Goal: Information Seeking & Learning: Learn about a topic

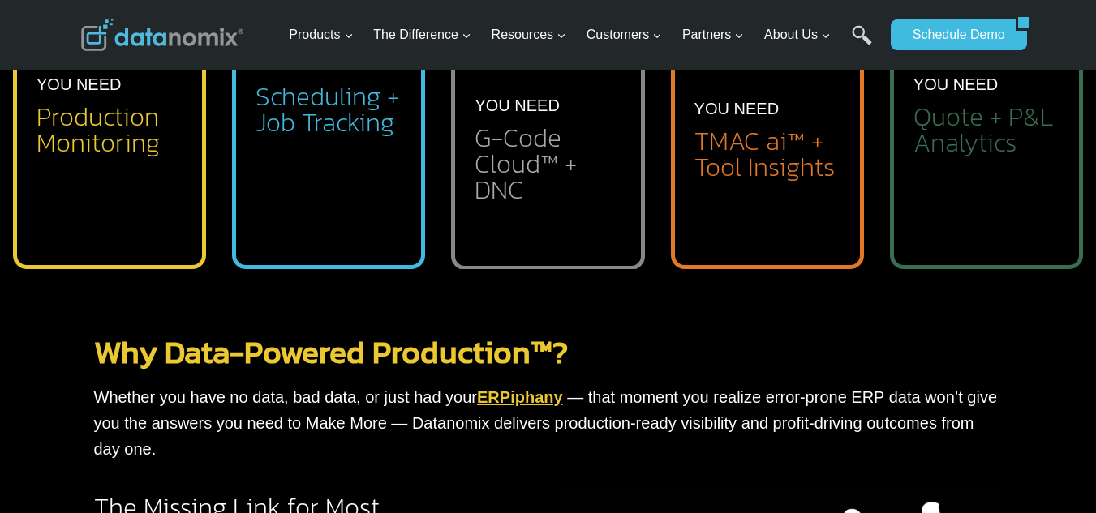
scroll to position [973, 0]
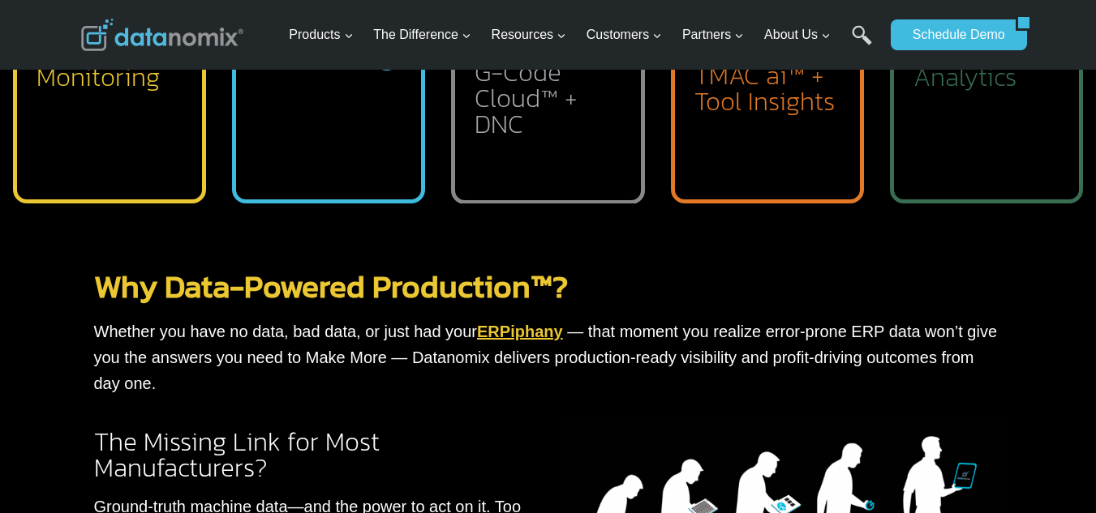
click at [331, 273] on link "Why Data-Powered Production™?" at bounding box center [331, 286] width 474 height 47
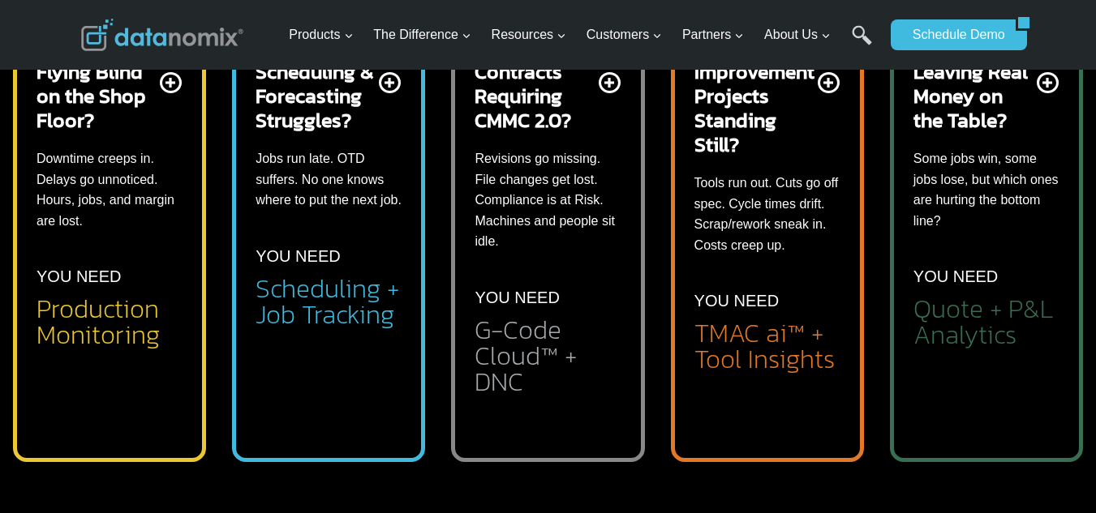
scroll to position [973, 0]
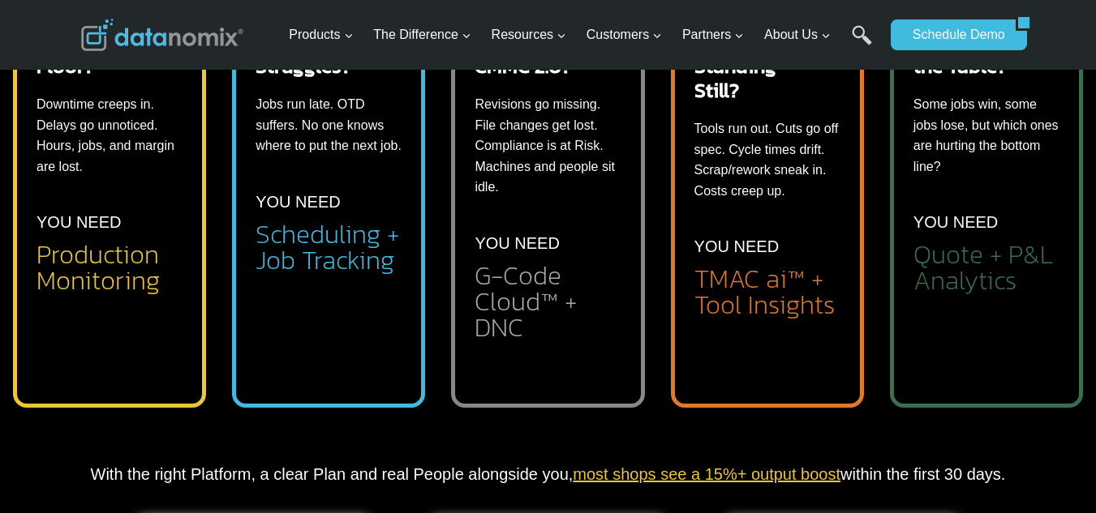
click at [575, 295] on h2 "G-Code Cloud™ + DNC" at bounding box center [547, 302] width 146 height 78
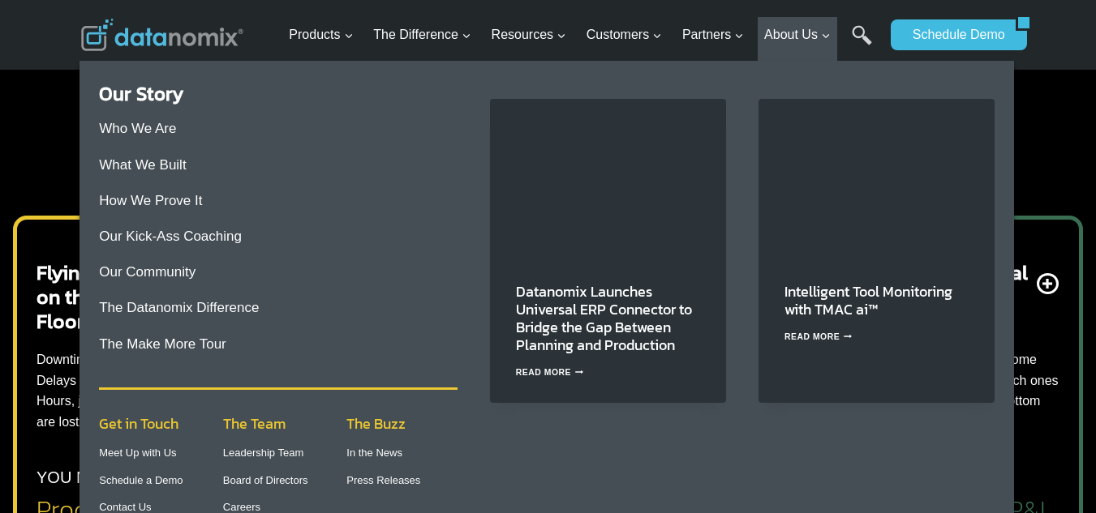
scroll to position [703, 0]
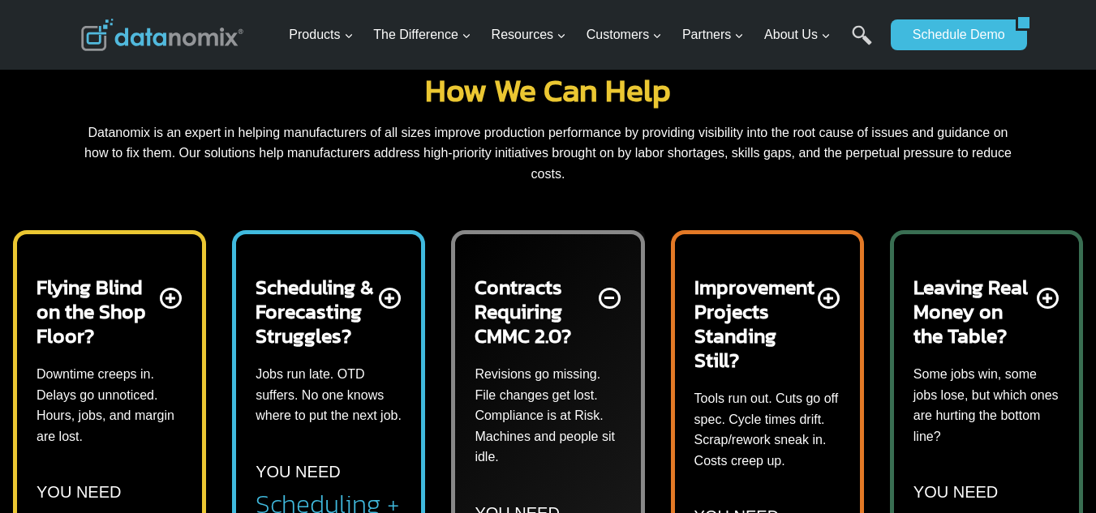
click at [63, 367] on p "Downtime creeps in. Delays go unnoticed. Hours, jobs, and margin are lost." at bounding box center [109, 405] width 146 height 83
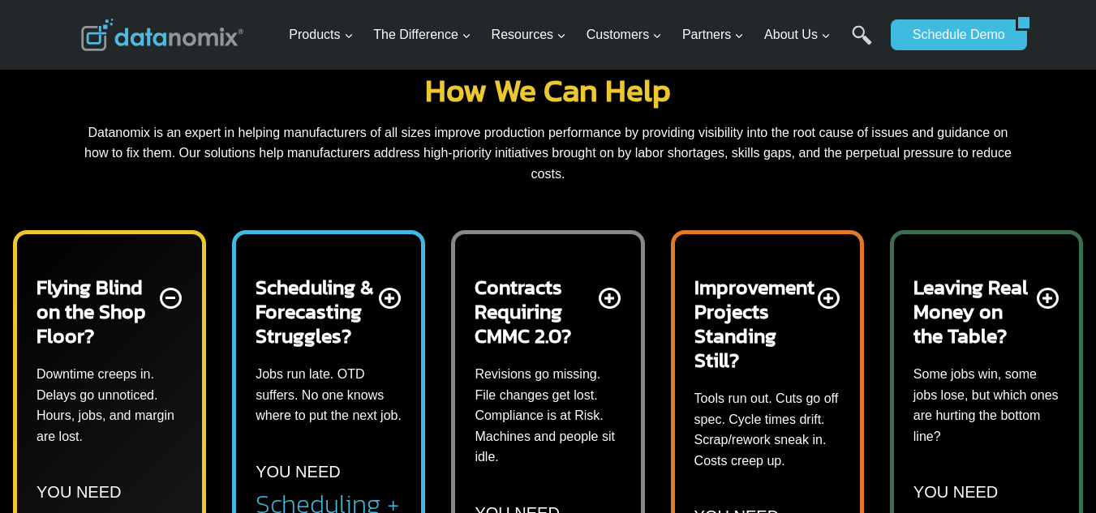
click at [333, 340] on h2 "Scheduling & Forecasting Struggles?" at bounding box center [315, 311] width 120 height 73
